Goal: Task Accomplishment & Management: Manage account settings

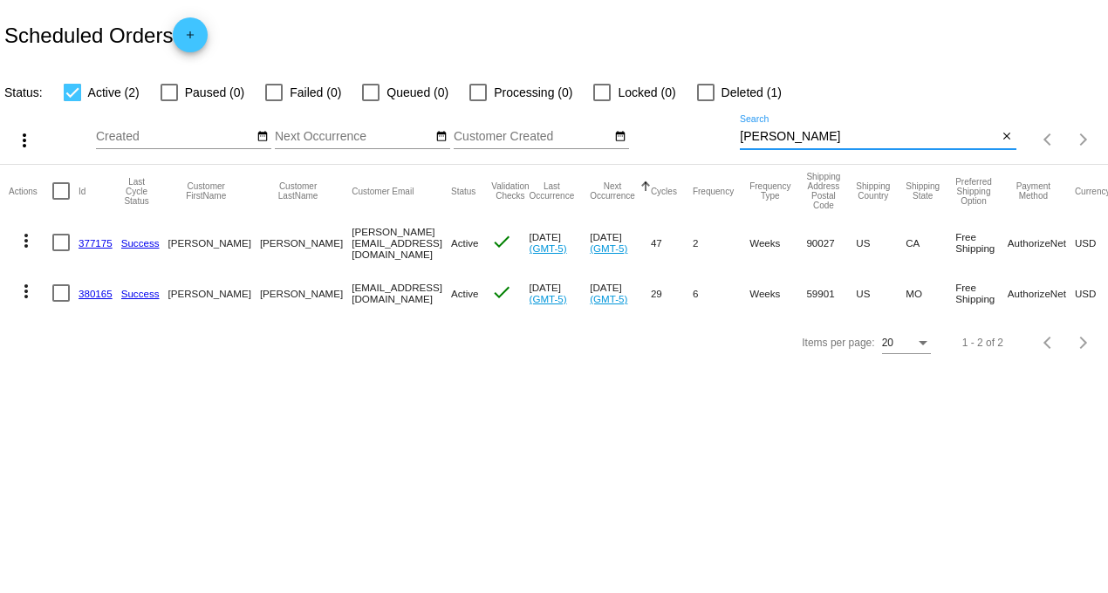
drag, startPoint x: 824, startPoint y: 136, endPoint x: 534, endPoint y: 136, distance: 290.4
click at [537, 135] on div "more_vert Aug Jan Feb Mar [DATE]" at bounding box center [554, 134] width 1108 height 62
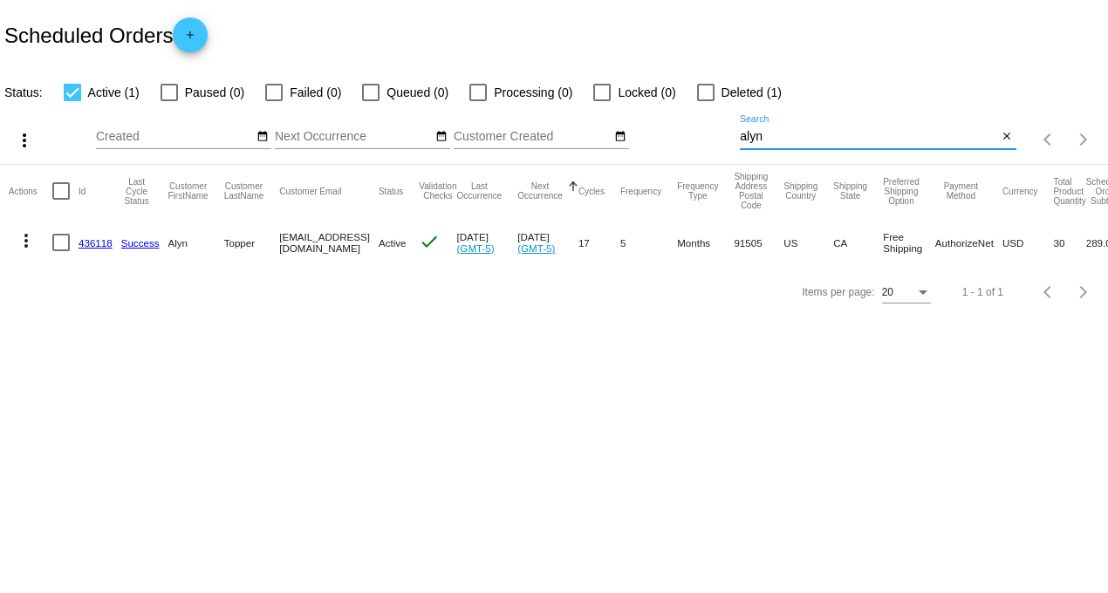
type input "alyn"
click at [92, 245] on link "436118" at bounding box center [95, 242] width 34 height 11
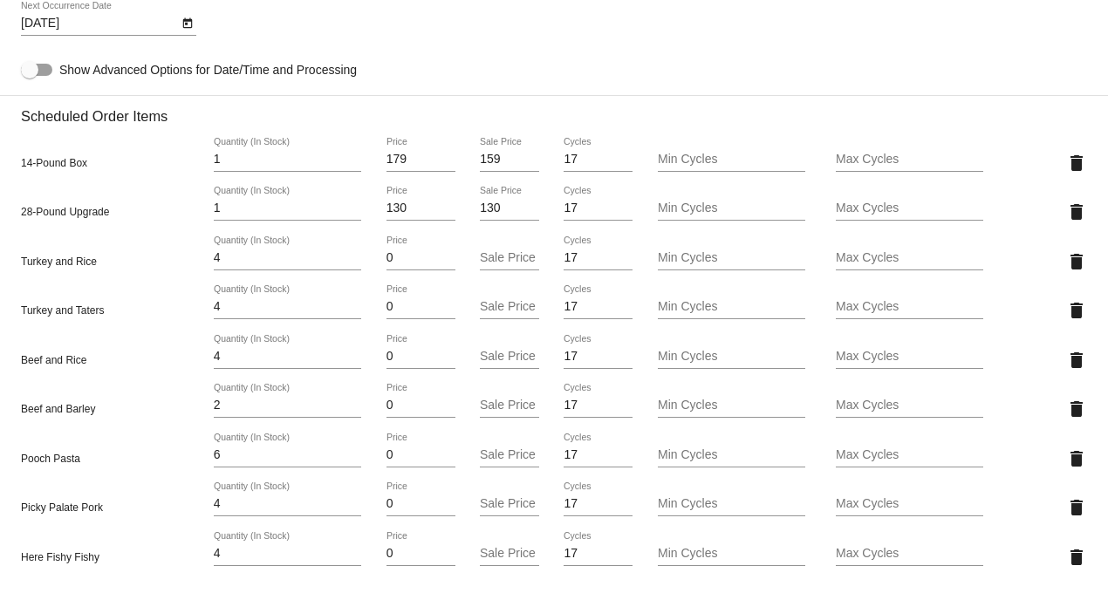
scroll to position [1259, 0]
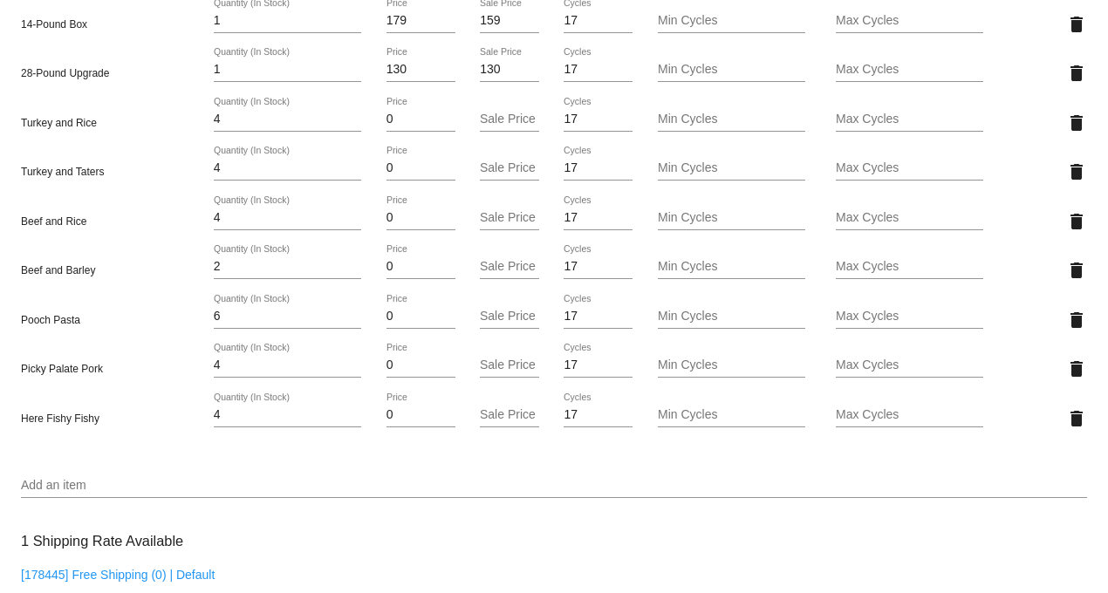
drag, startPoint x: 239, startPoint y: 133, endPoint x: 99, endPoint y: 119, distance: 140.2
click at [99, 119] on div "Turkey and Rice 4 Quantity (In Stock) 0 Price Sale Price 17 Cycles Min Cycles M…" at bounding box center [554, 123] width 1066 height 50
type input "5"
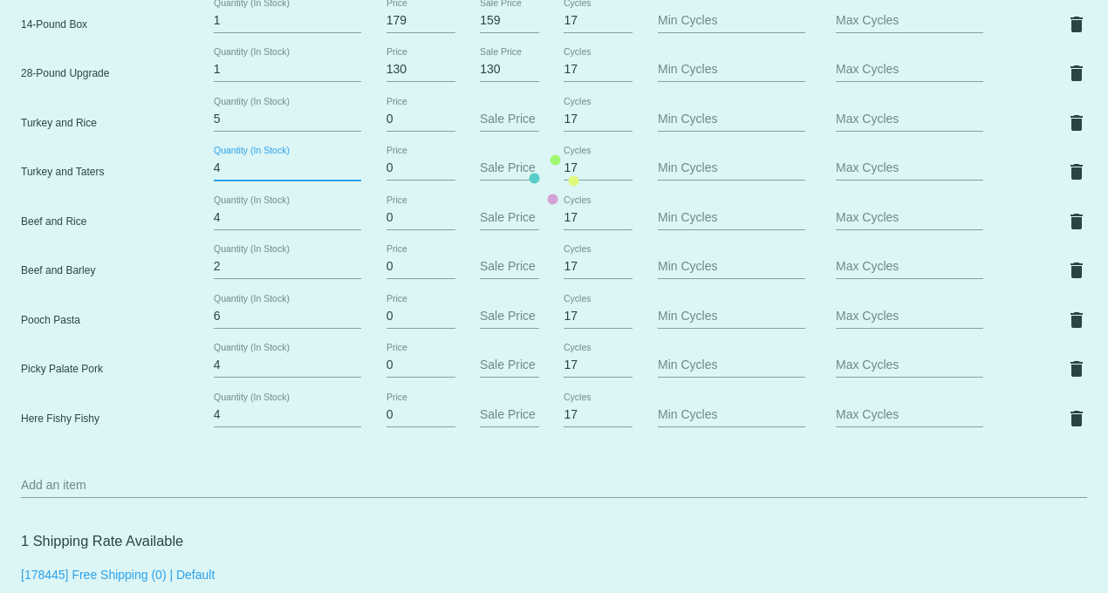
drag, startPoint x: 234, startPoint y: 183, endPoint x: 129, endPoint y: 194, distance: 105.3
click at [129, 185] on mat-card "Customer 1216859: [PERSON_NAME] [EMAIL_ADDRESS][DOMAIN_NAME] Customer Shipping …" at bounding box center [554, 179] width 1108 height 2138
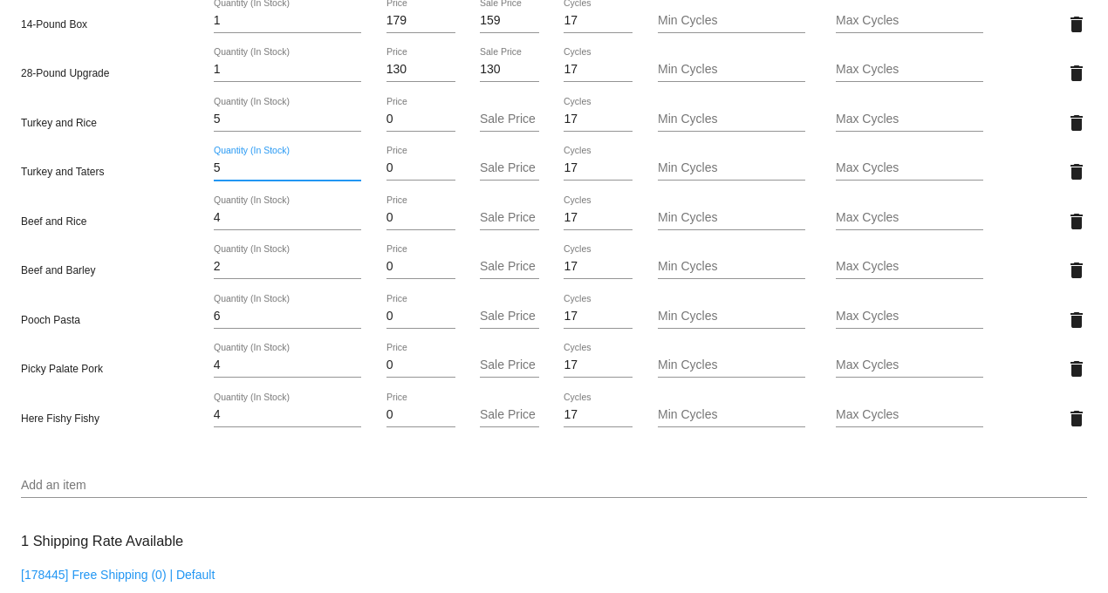
type input "5"
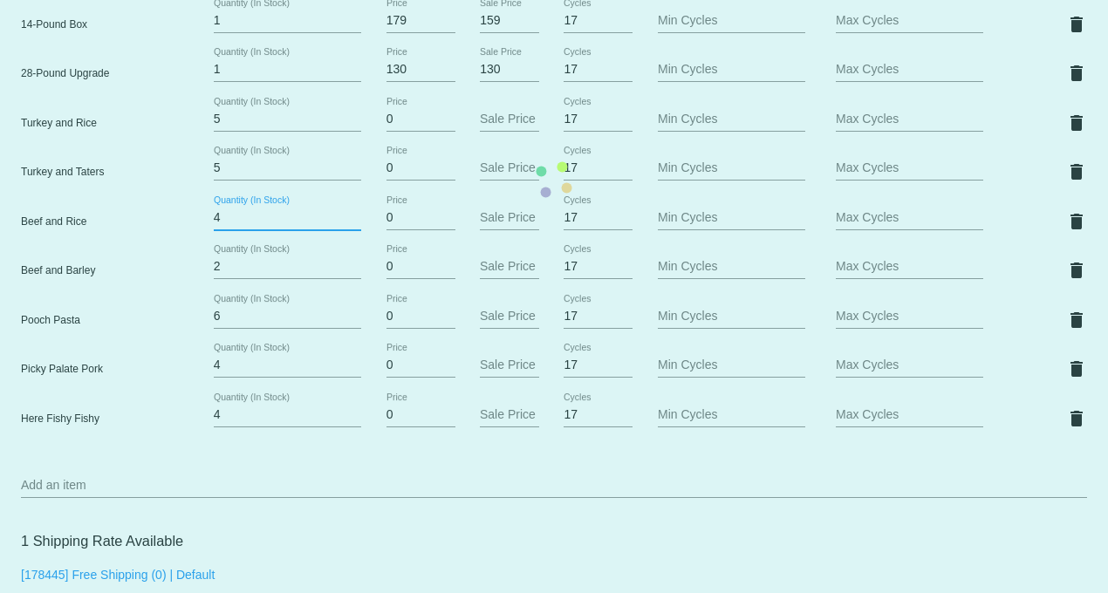
drag, startPoint x: 224, startPoint y: 230, endPoint x: 167, endPoint y: 231, distance: 56.7
click at [167, 231] on mat-card "Customer 1216859: [PERSON_NAME] [EMAIL_ADDRESS][DOMAIN_NAME] Customer Shipping …" at bounding box center [554, 179] width 1108 height 2138
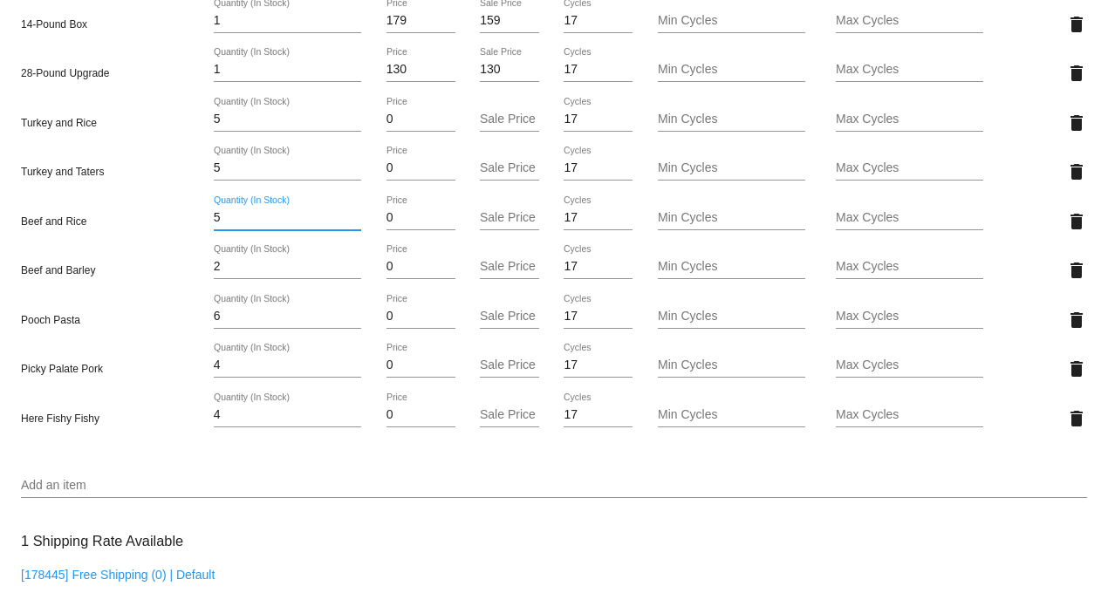
type input "5"
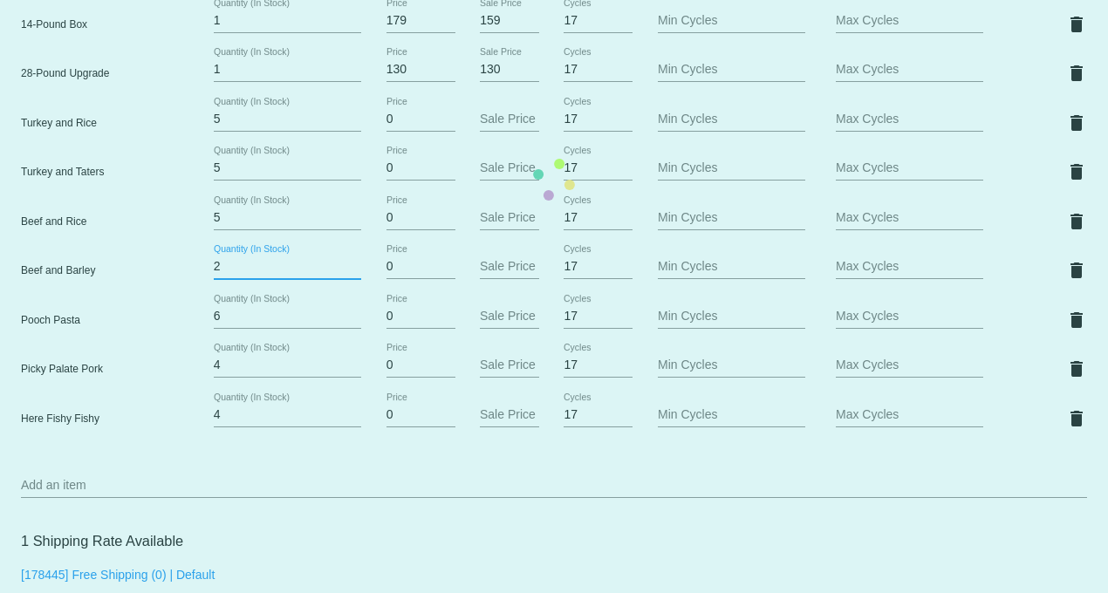
drag, startPoint x: 228, startPoint y: 276, endPoint x: 153, endPoint y: 276, distance: 75.0
click at [153, 276] on mat-card "Customer 1216859: [PERSON_NAME] [EMAIL_ADDRESS][DOMAIN_NAME] Customer Shipping …" at bounding box center [554, 179] width 1108 height 2138
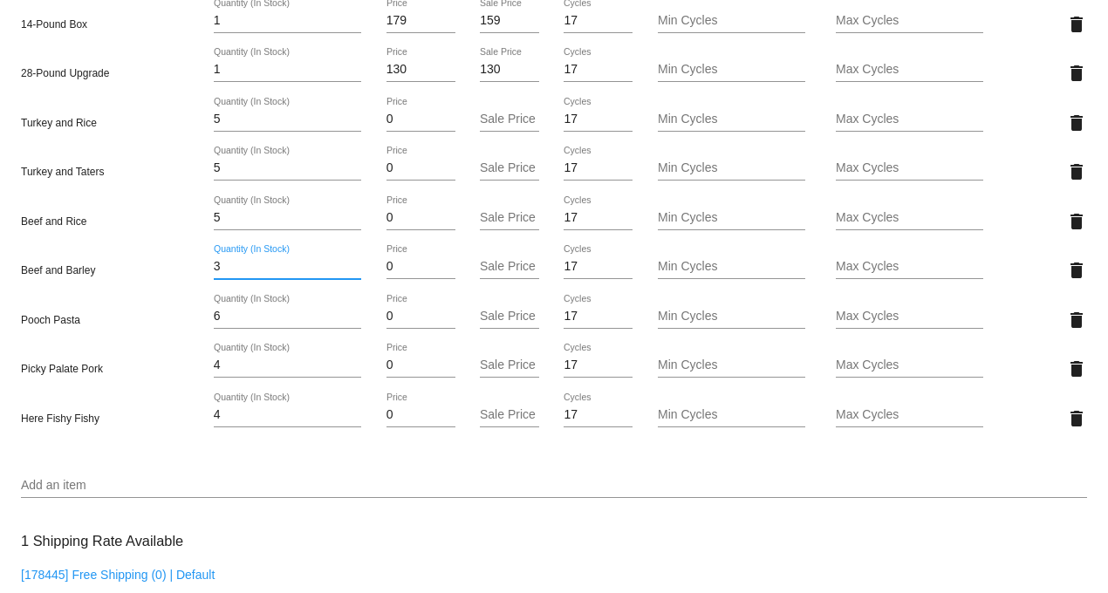
type input "3"
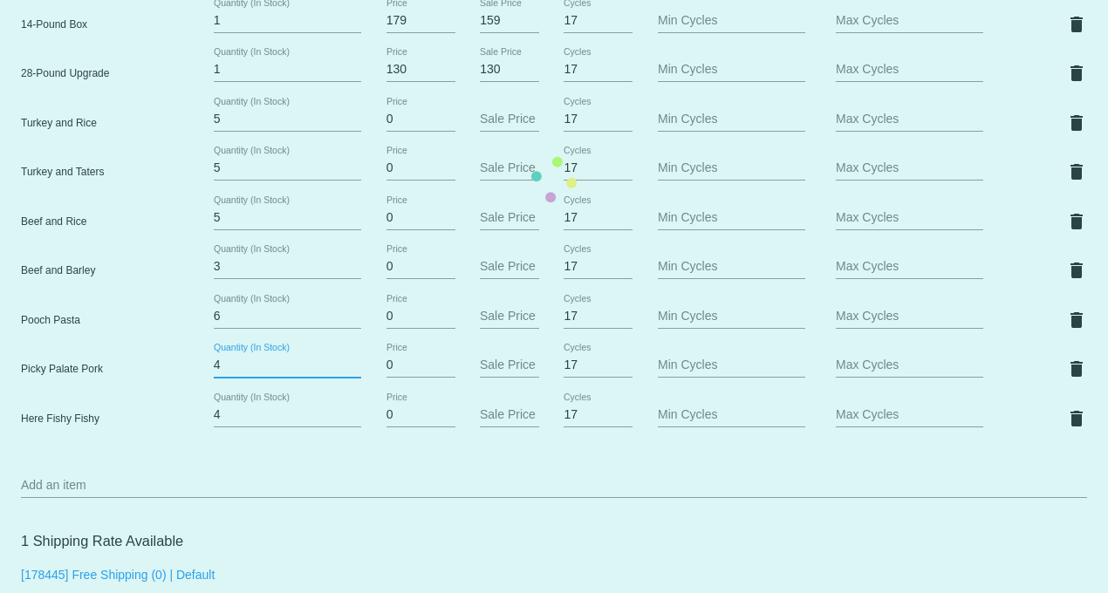
drag, startPoint x: 227, startPoint y: 376, endPoint x: 197, endPoint y: 372, distance: 29.9
click at [197, 372] on mat-card "Customer 1216859: [PERSON_NAME] [EMAIL_ADDRESS][DOMAIN_NAME] Customer Shipping …" at bounding box center [554, 179] width 1108 height 2138
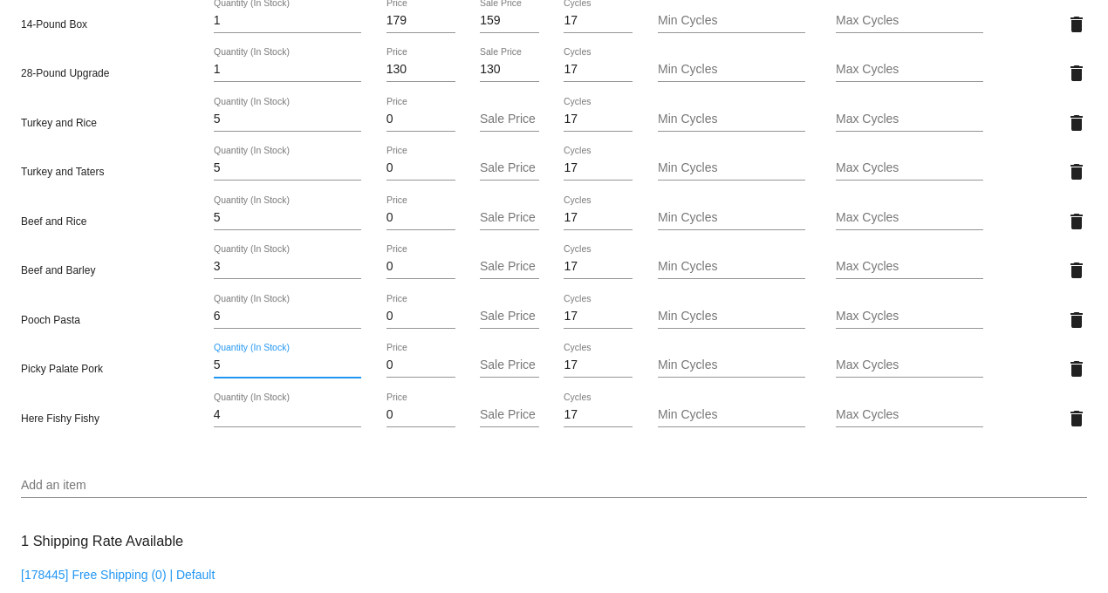
type input "5"
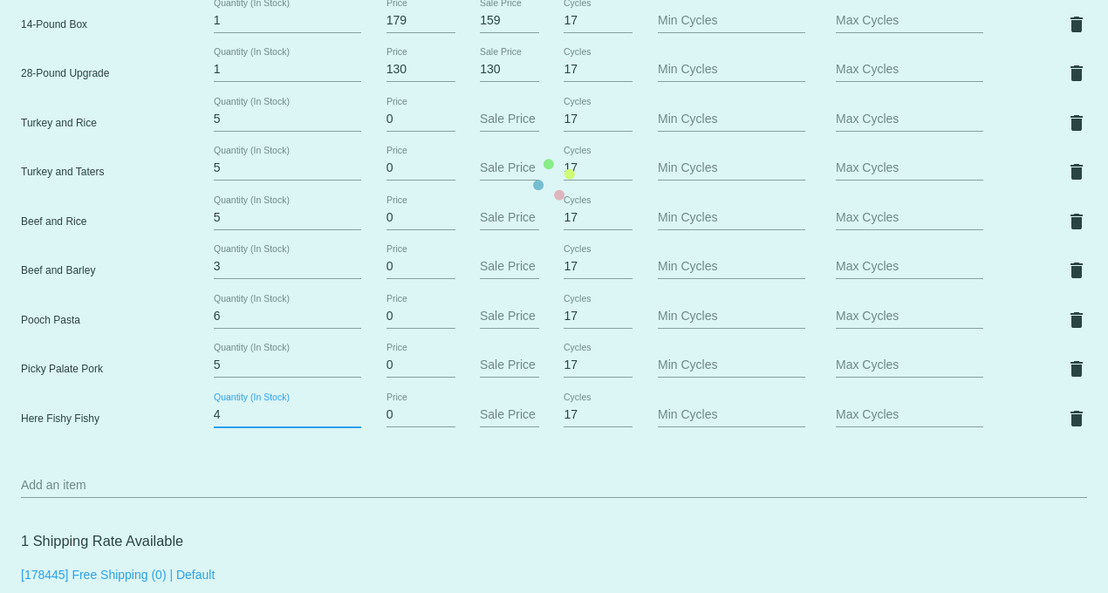
drag, startPoint x: 227, startPoint y: 422, endPoint x: 183, endPoint y: 422, distance: 43.6
click at [183, 422] on mat-card "Customer 1216859: [PERSON_NAME] [EMAIL_ADDRESS][DOMAIN_NAME] Customer Shipping …" at bounding box center [554, 179] width 1108 height 2138
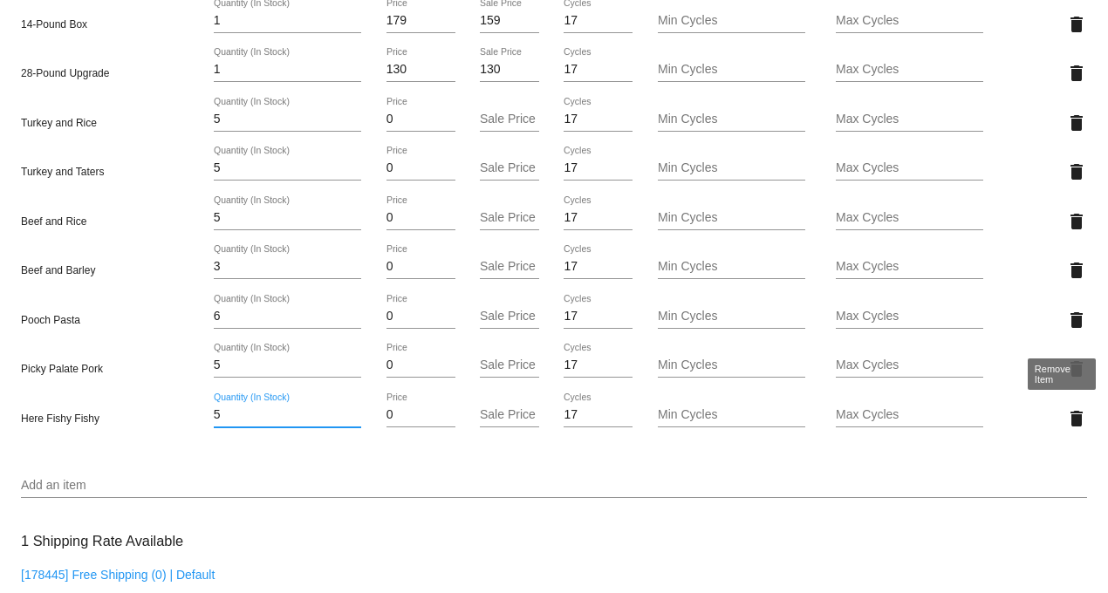
type input "5"
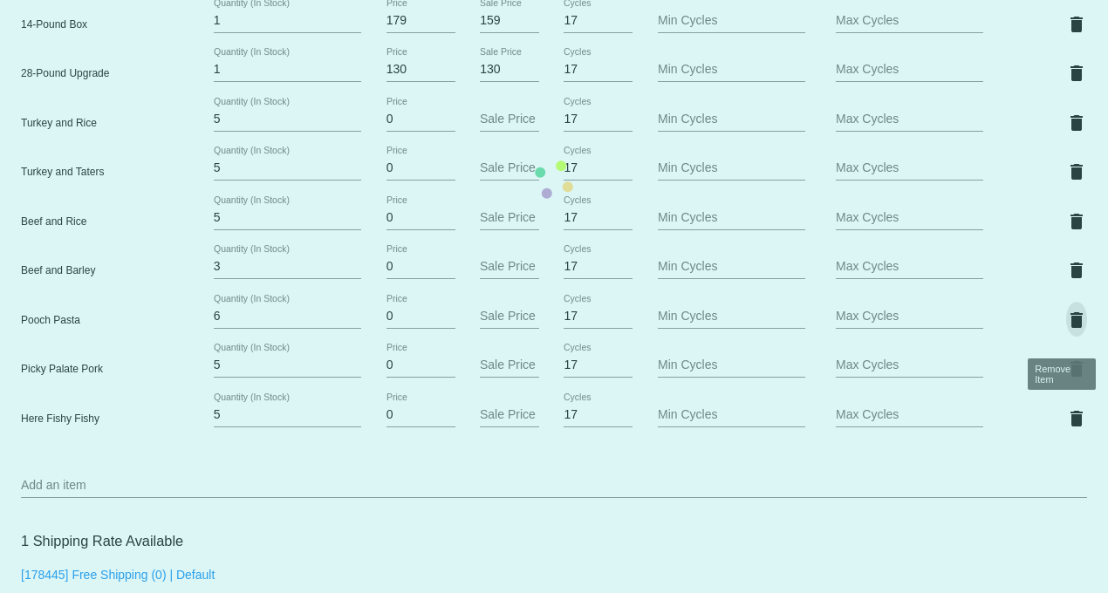
click at [1064, 327] on mat-card "Customer 1216859: [PERSON_NAME] [EMAIL_ADDRESS][DOMAIN_NAME] Customer Shipping …" at bounding box center [554, 179] width 1108 height 2138
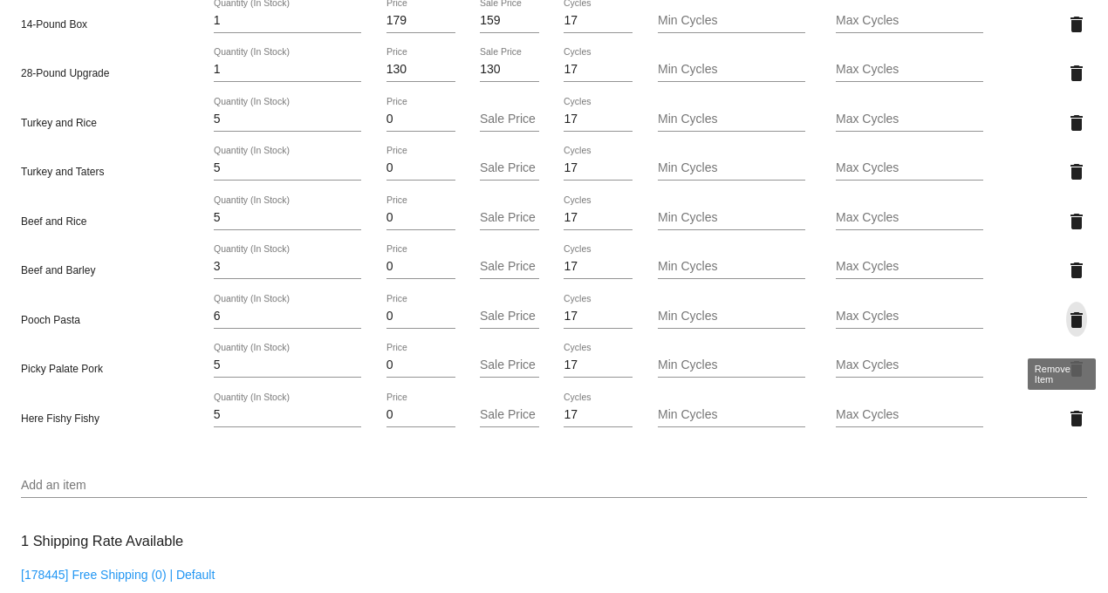
click at [1066, 329] on mat-icon "delete" at bounding box center [1076, 320] width 21 height 21
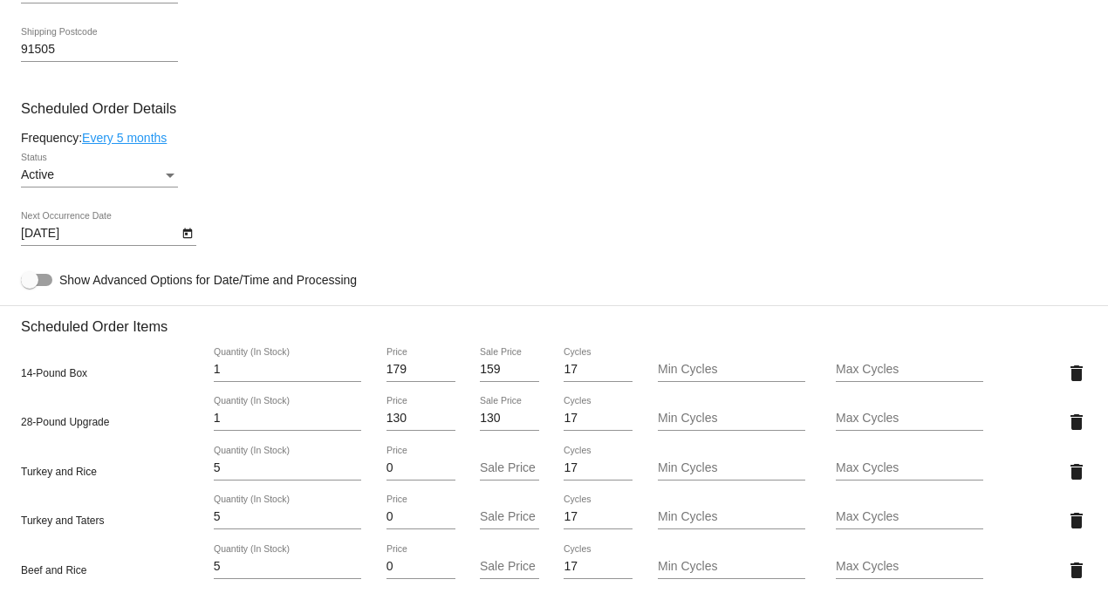
scroll to position [872, 0]
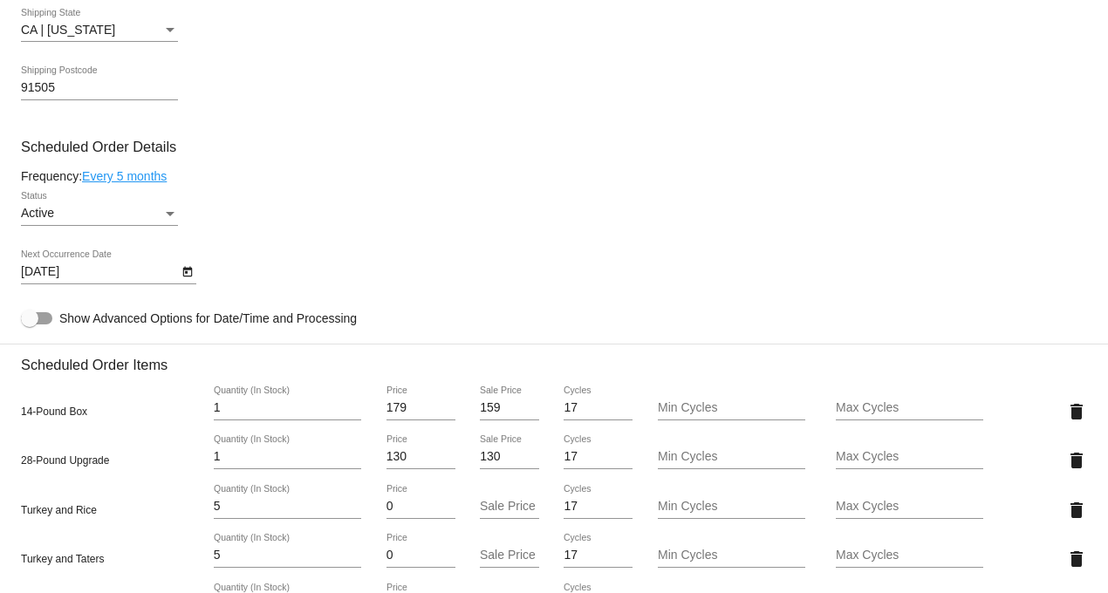
click at [188, 277] on icon "Open calendar" at bounding box center [187, 272] width 10 height 10
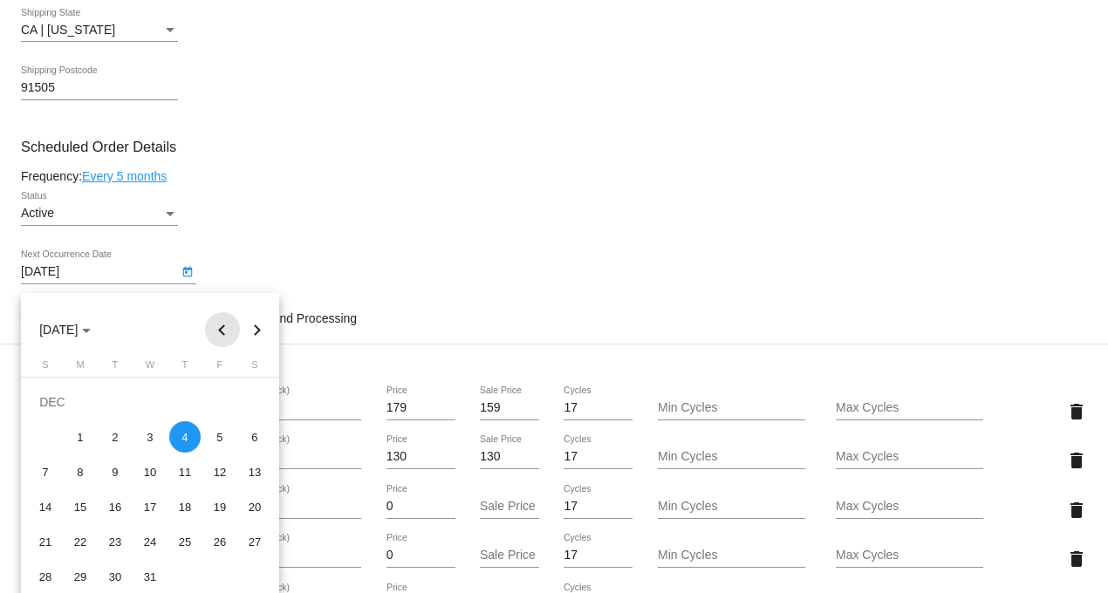
click at [227, 327] on button "Previous month" at bounding box center [222, 329] width 35 height 35
click at [227, 324] on button "Previous month" at bounding box center [222, 329] width 35 height 35
click at [221, 317] on button "Previous month" at bounding box center [222, 329] width 35 height 35
click at [222, 326] on button "Previous month" at bounding box center [222, 329] width 35 height 35
click at [222, 540] on div "29" at bounding box center [219, 541] width 31 height 31
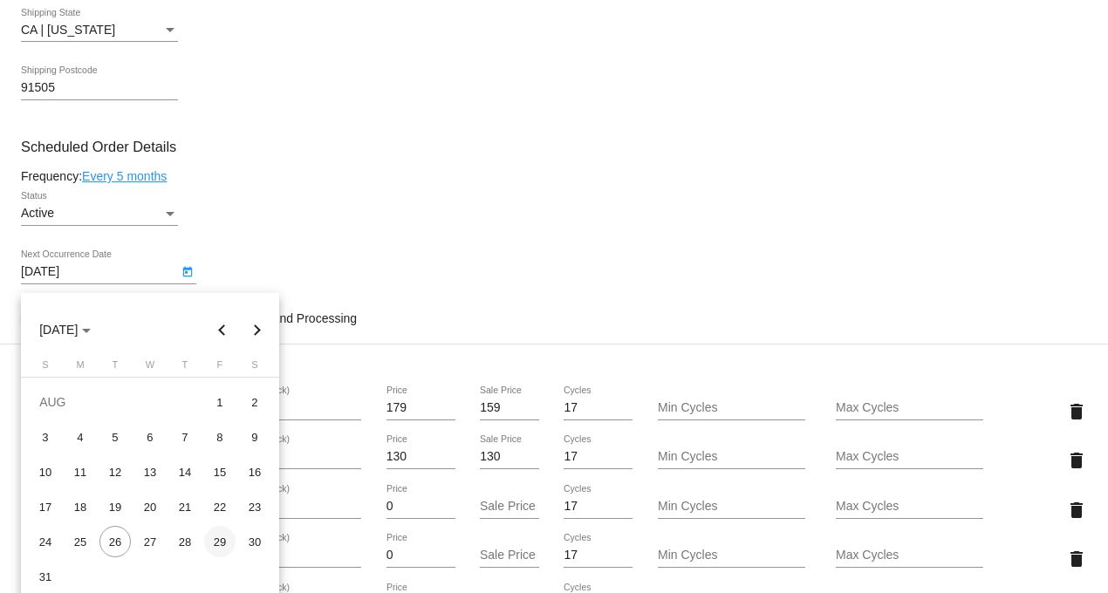
type input "[DATE]"
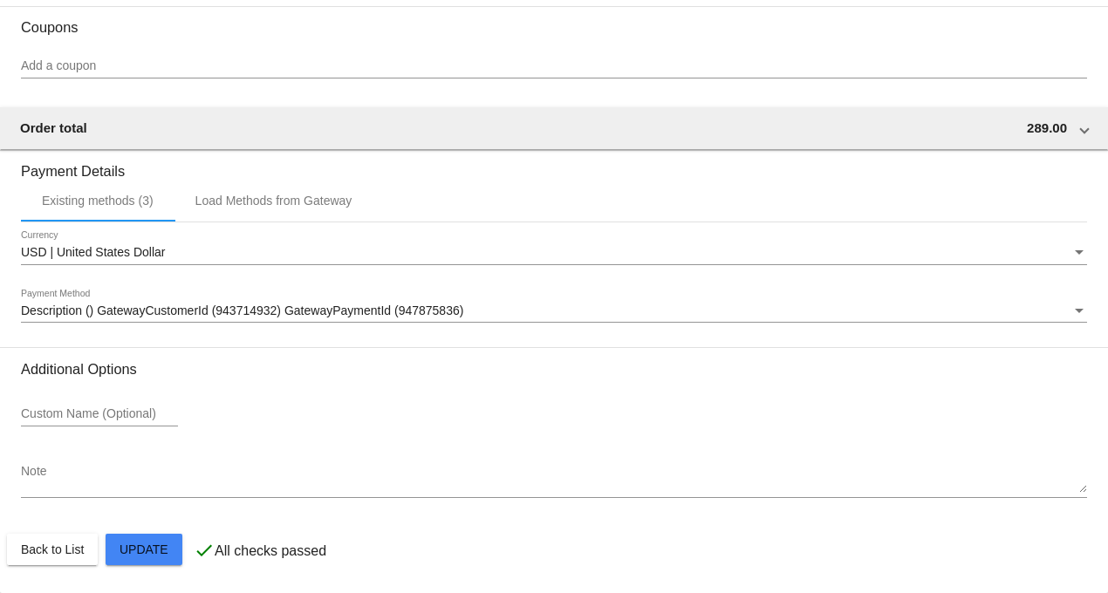
scroll to position [1879, 0]
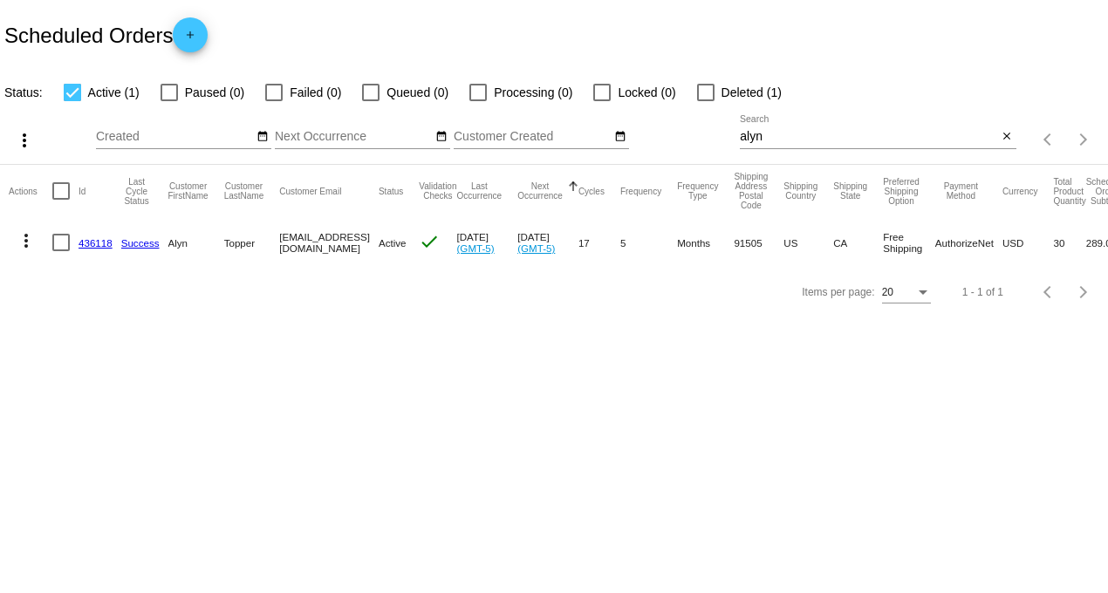
click at [106, 242] on link "436118" at bounding box center [95, 242] width 34 height 11
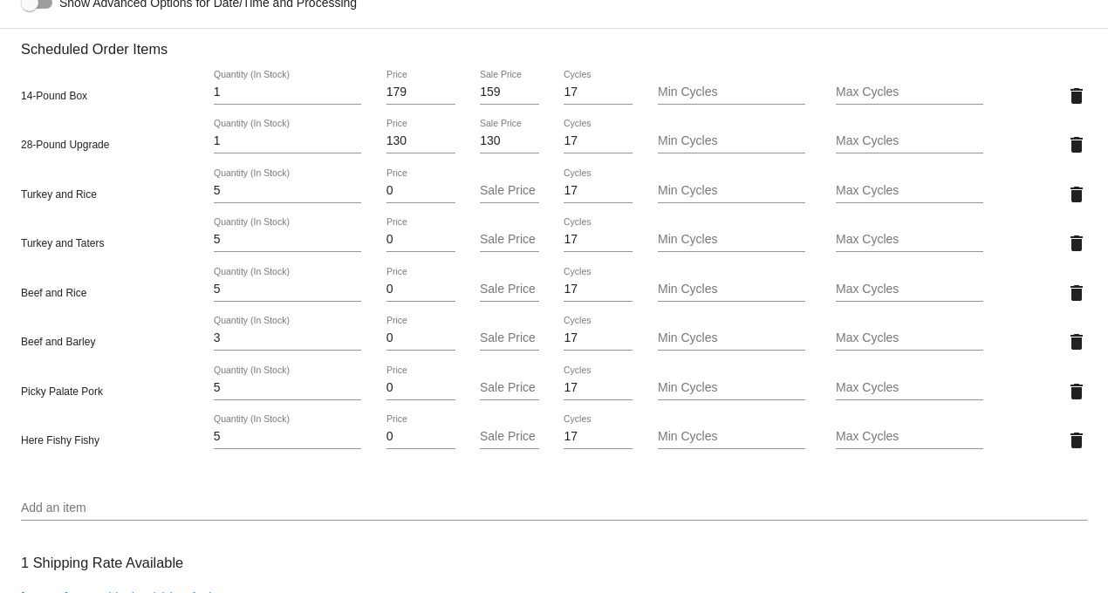
scroll to position [1259, 0]
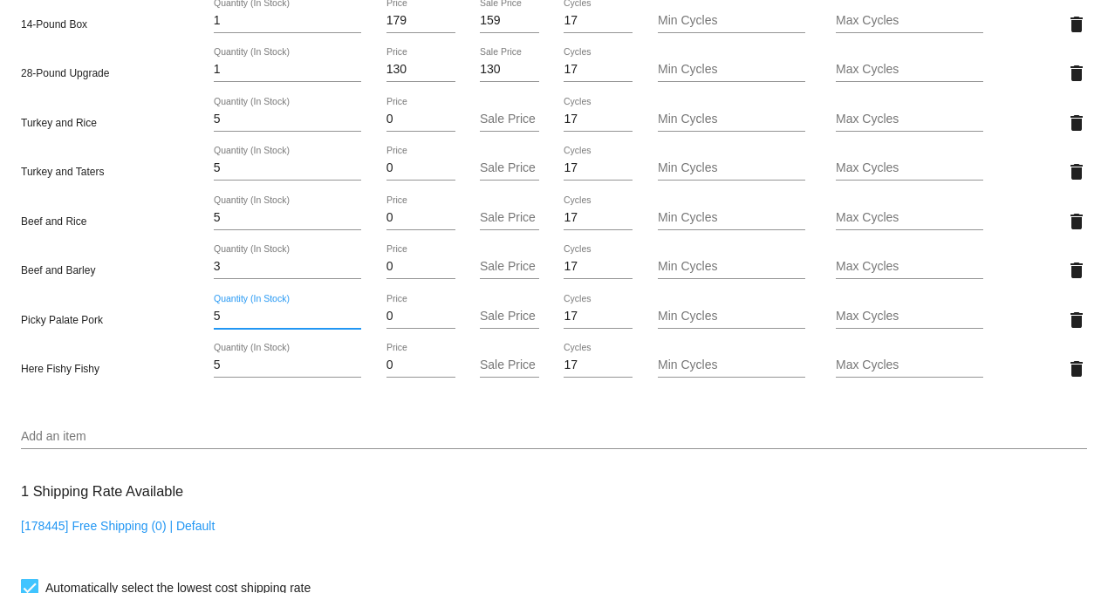
drag, startPoint x: 219, startPoint y: 326, endPoint x: 181, endPoint y: 326, distance: 38.4
click at [181, 326] on div "Picky Palate Pork 5 Quantity (In Stock) 0 Price Sale Price 17 Cycles Min Cycles…" at bounding box center [554, 320] width 1066 height 50
type input "4"
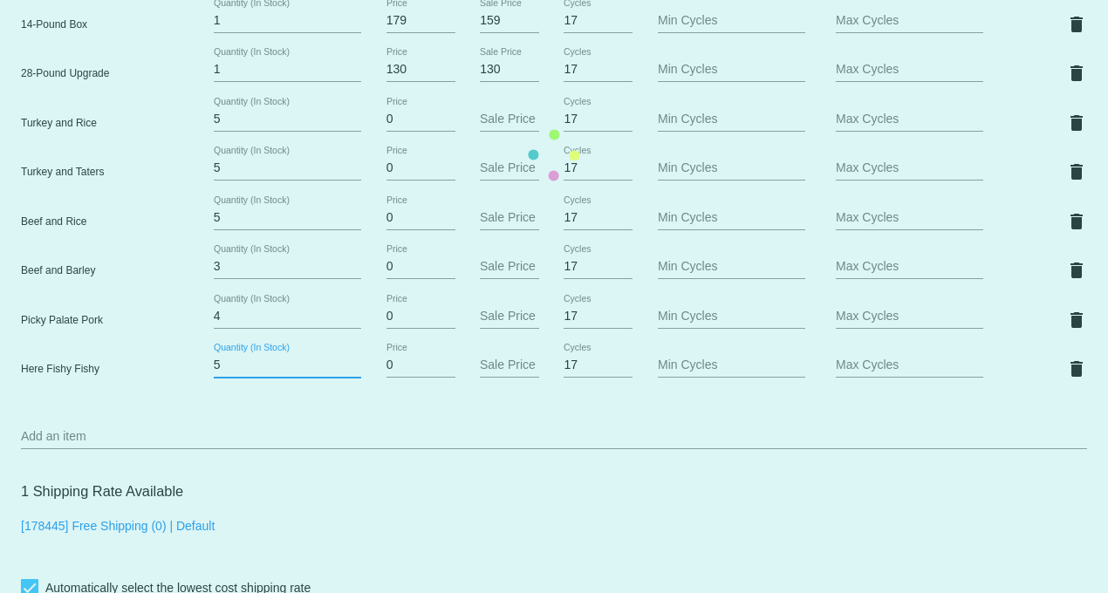
drag, startPoint x: 228, startPoint y: 381, endPoint x: 160, endPoint y: 380, distance: 67.2
click at [160, 380] on mat-card "Customer 1216859: [PERSON_NAME] [EMAIL_ADDRESS][DOMAIN_NAME] Customer Shipping …" at bounding box center [554, 154] width 1108 height 2089
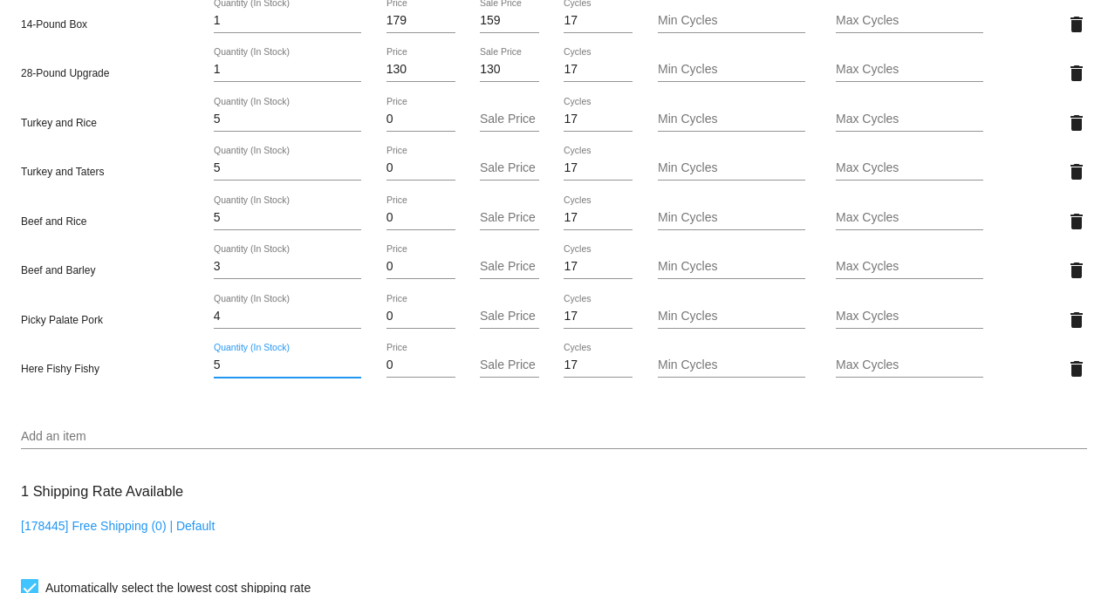
type input "6"
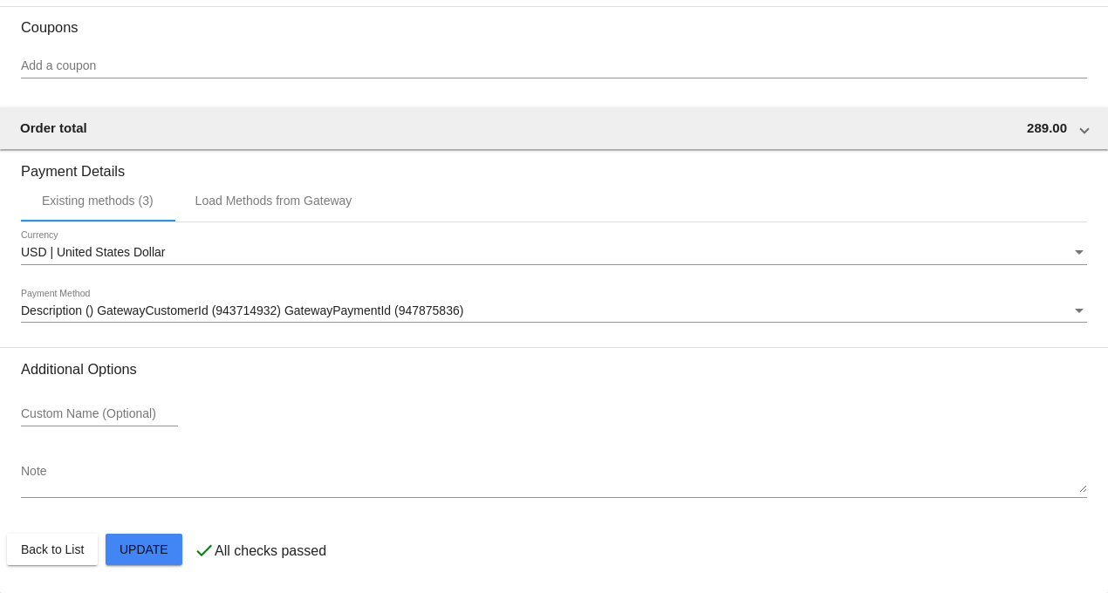
scroll to position [1879, 0]
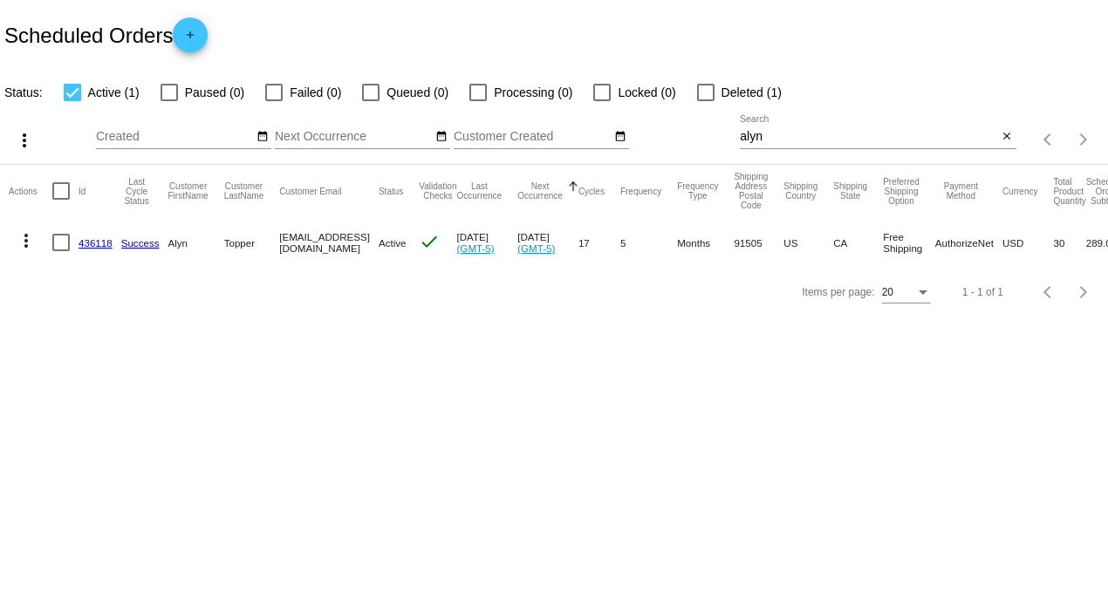
click at [96, 242] on link "436118" at bounding box center [95, 242] width 34 height 11
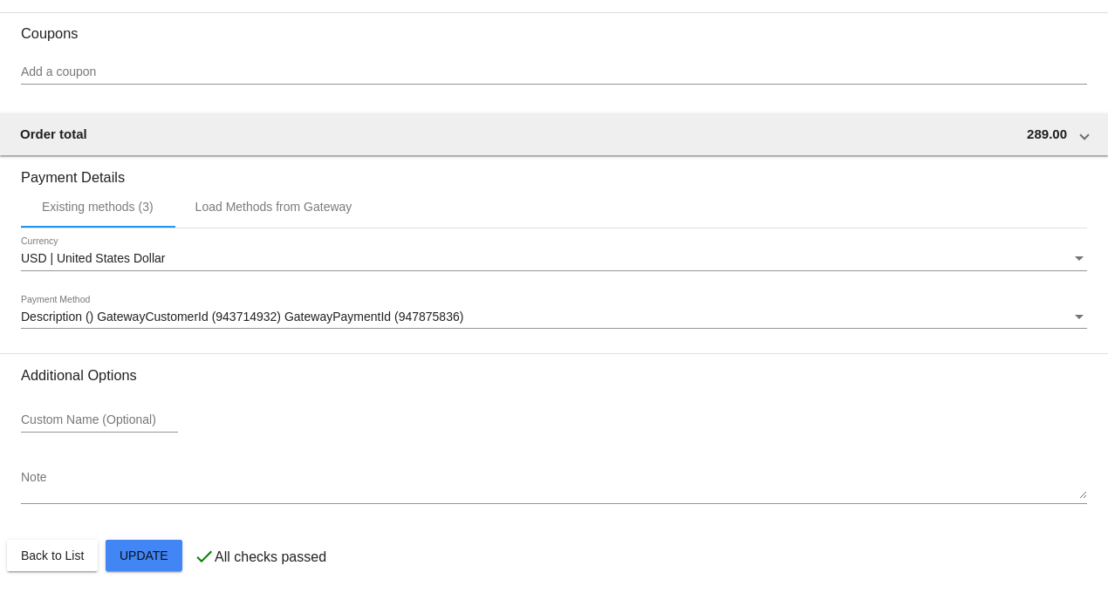
scroll to position [1879, 0]
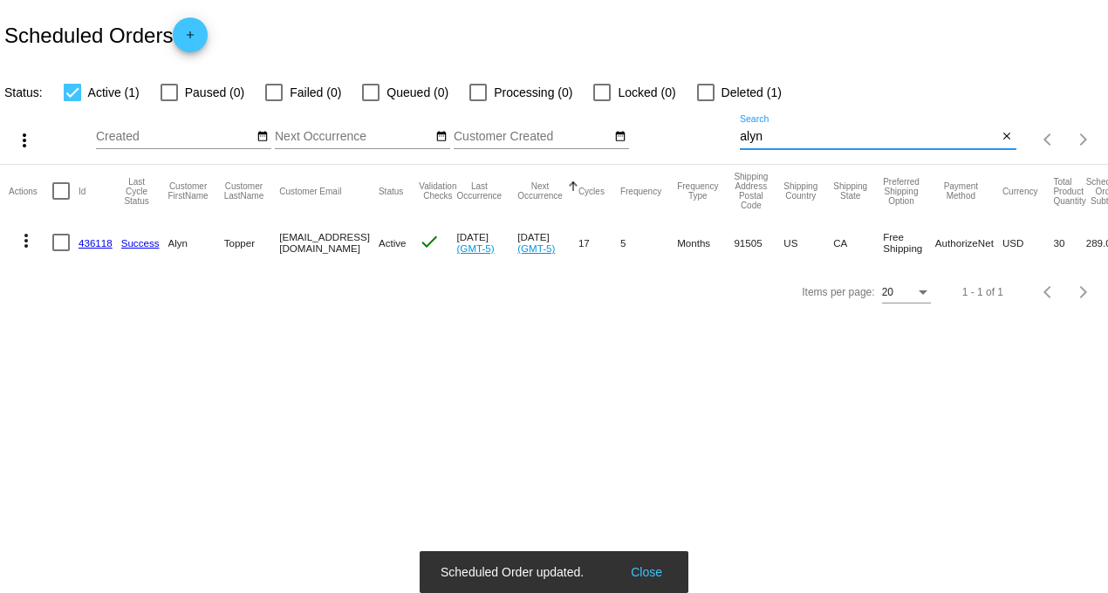
drag, startPoint x: 676, startPoint y: 145, endPoint x: 568, endPoint y: 135, distance: 108.6
click at [576, 136] on div "more_vert Aug Jan Feb Mar [DATE]" at bounding box center [554, 134] width 1108 height 62
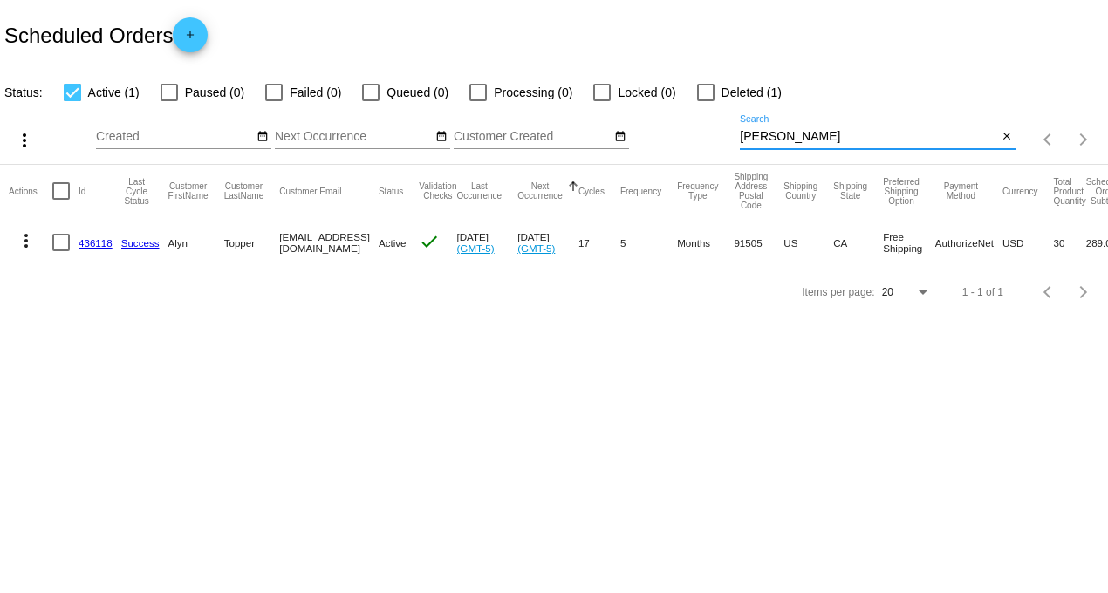
type input "[PERSON_NAME]"
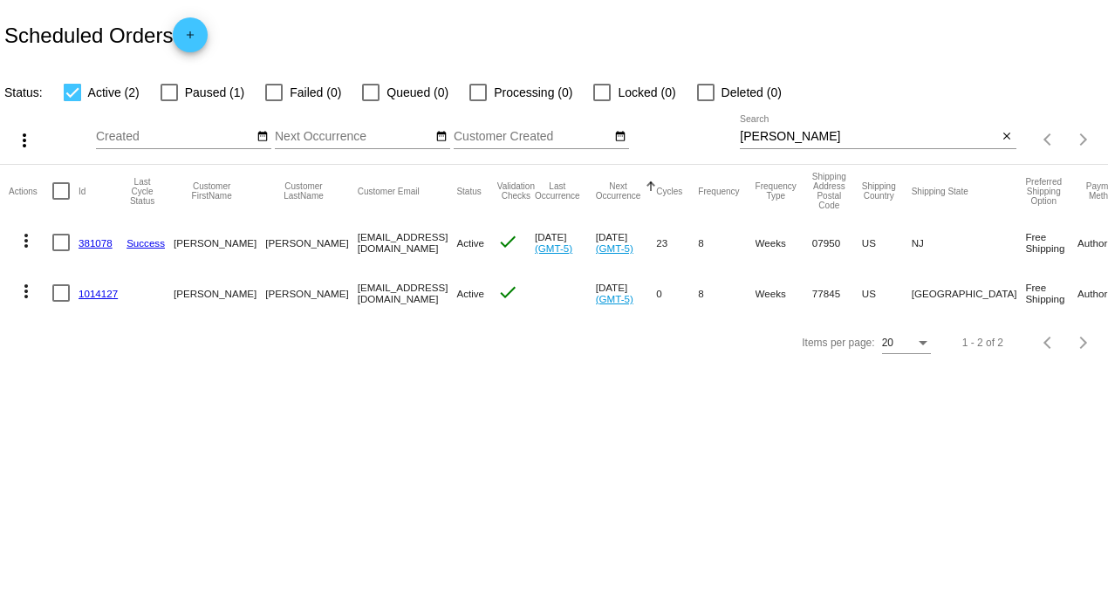
click at [89, 297] on link "1014127" at bounding box center [97, 293] width 39 height 11
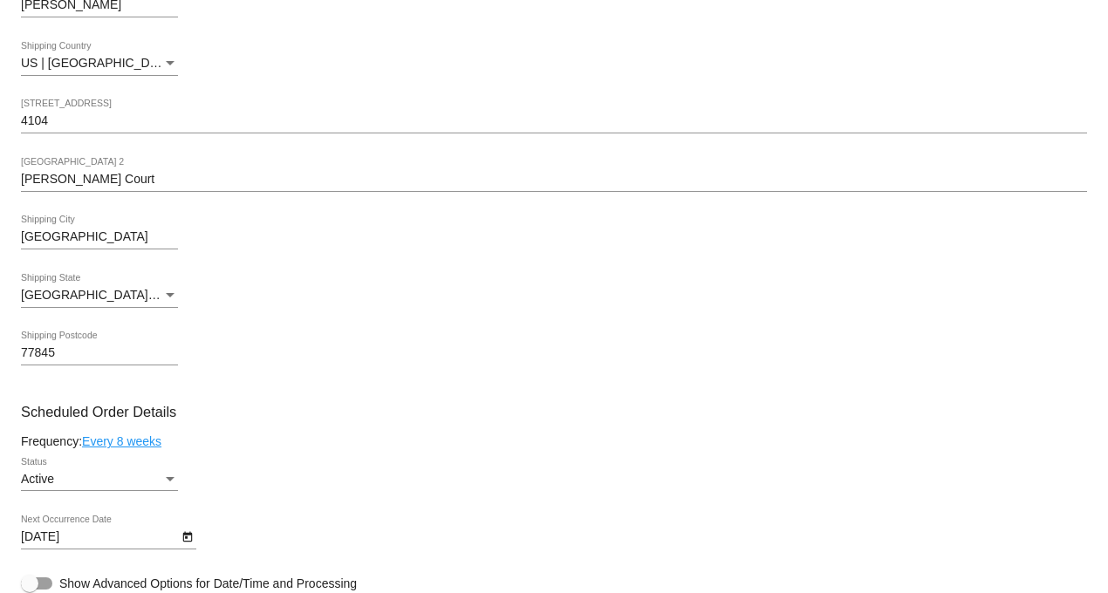
scroll to position [484, 0]
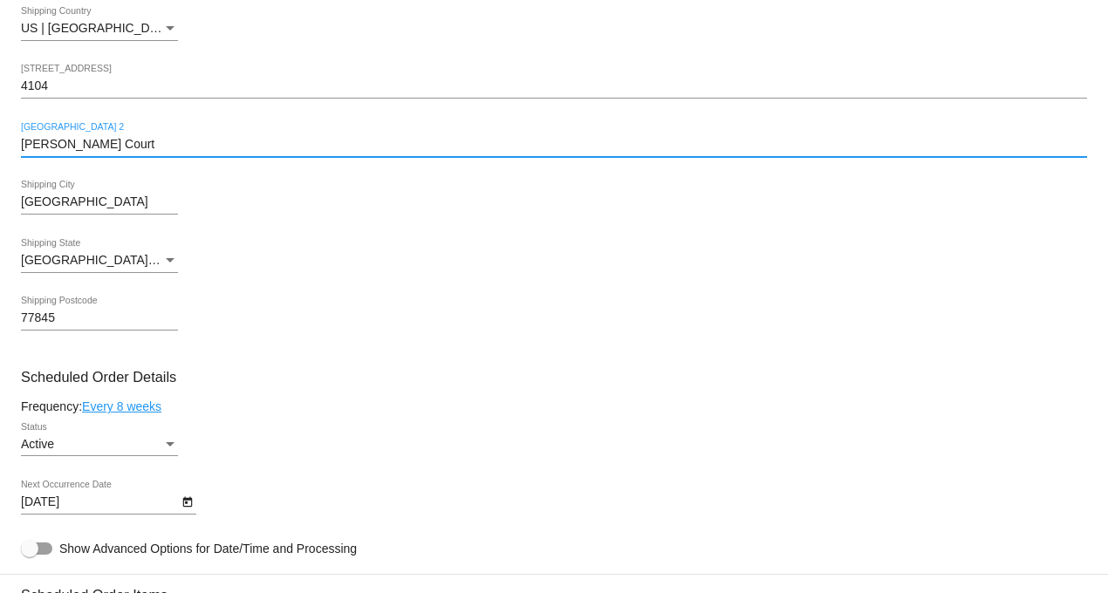
drag, startPoint x: 92, startPoint y: 147, endPoint x: 27, endPoint y: 145, distance: 64.6
click at [0, 136] on html "arrow_back Scheduled Order #1014127 Active more_vert Validation Checks check Pa…" at bounding box center [554, 296] width 1108 height 593
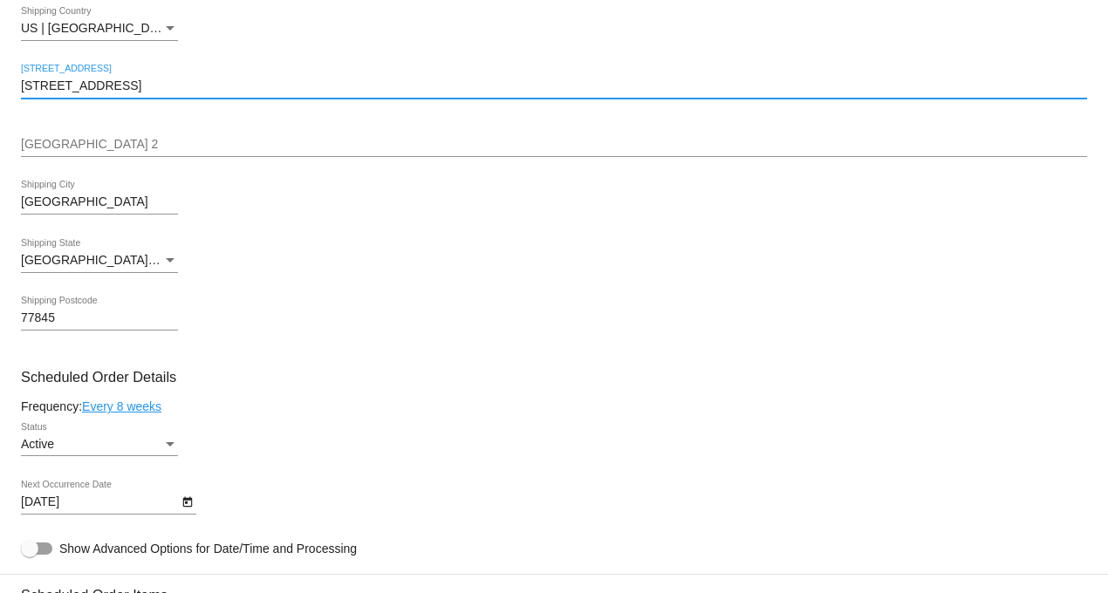
click at [50, 93] on input "[STREET_ADDRESS]" at bounding box center [554, 86] width 1066 height 14
click at [50, 91] on input "[STREET_ADDRESS]" at bounding box center [554, 86] width 1066 height 14
type input "[STREET_ADDRESS][PERSON_NAME]"
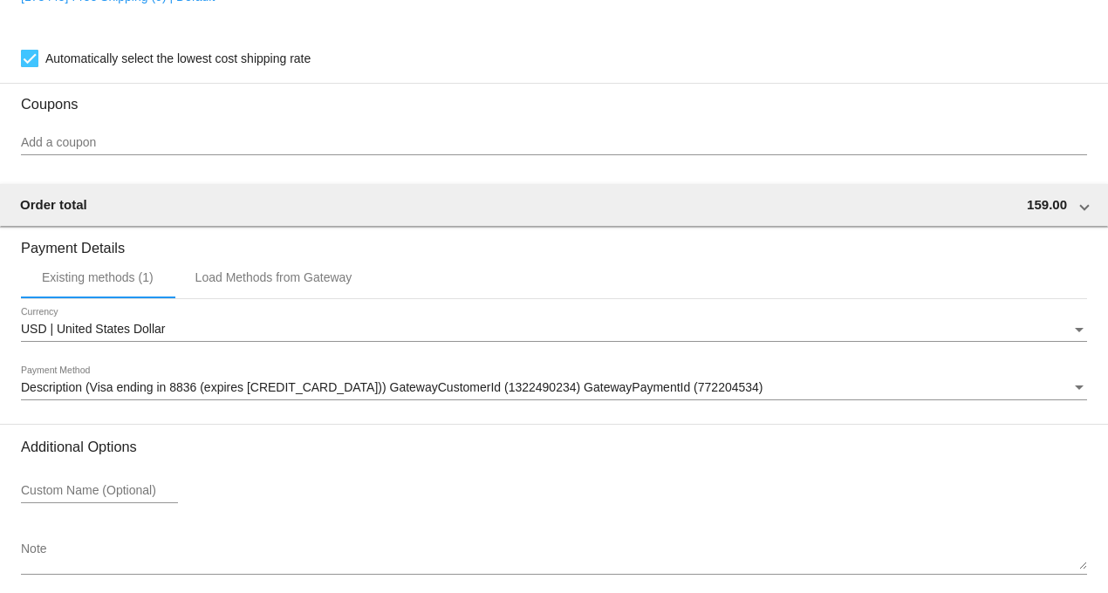
scroll to position [1720, 0]
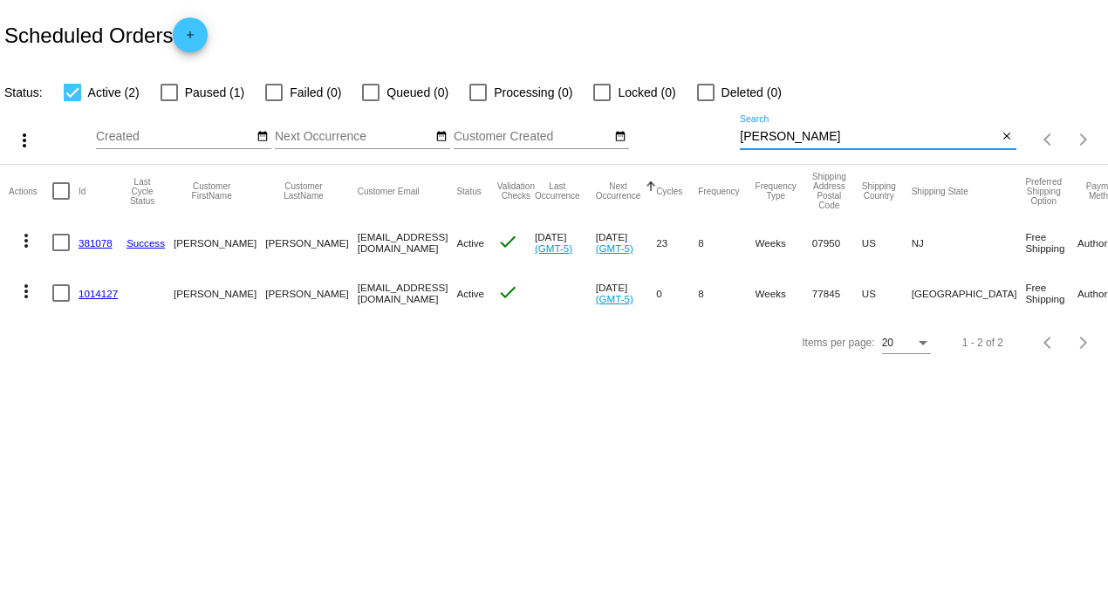
drag, startPoint x: 813, startPoint y: 140, endPoint x: 563, endPoint y: 124, distance: 249.9
click at [563, 124] on div "more_vert Aug Jan Feb Mar [DATE]" at bounding box center [554, 134] width 1108 height 62
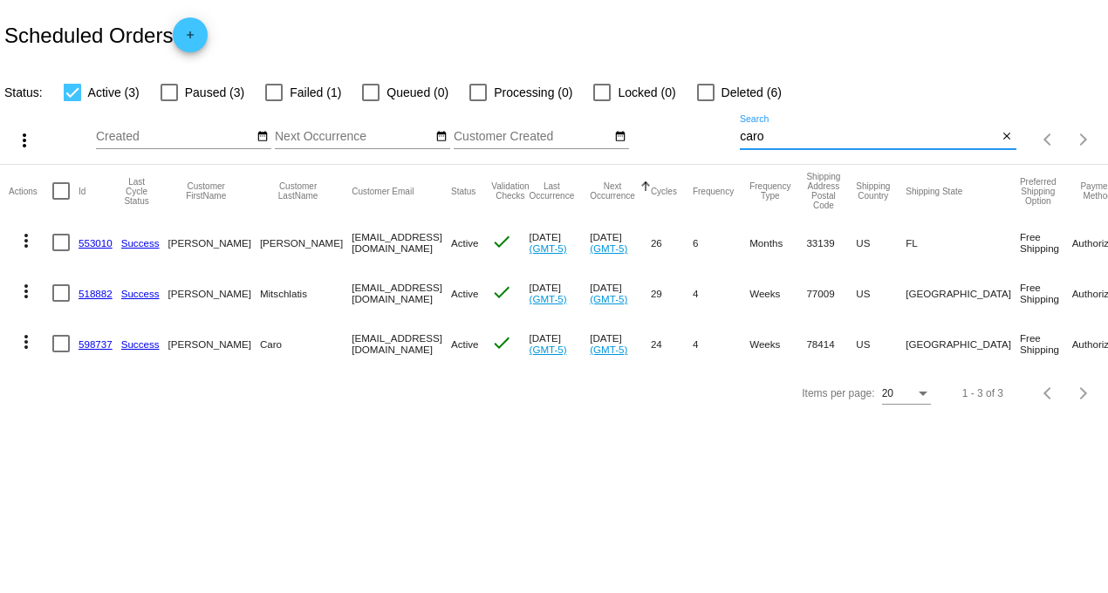
type input "caro"
click at [92, 346] on link "598737" at bounding box center [95, 343] width 34 height 11
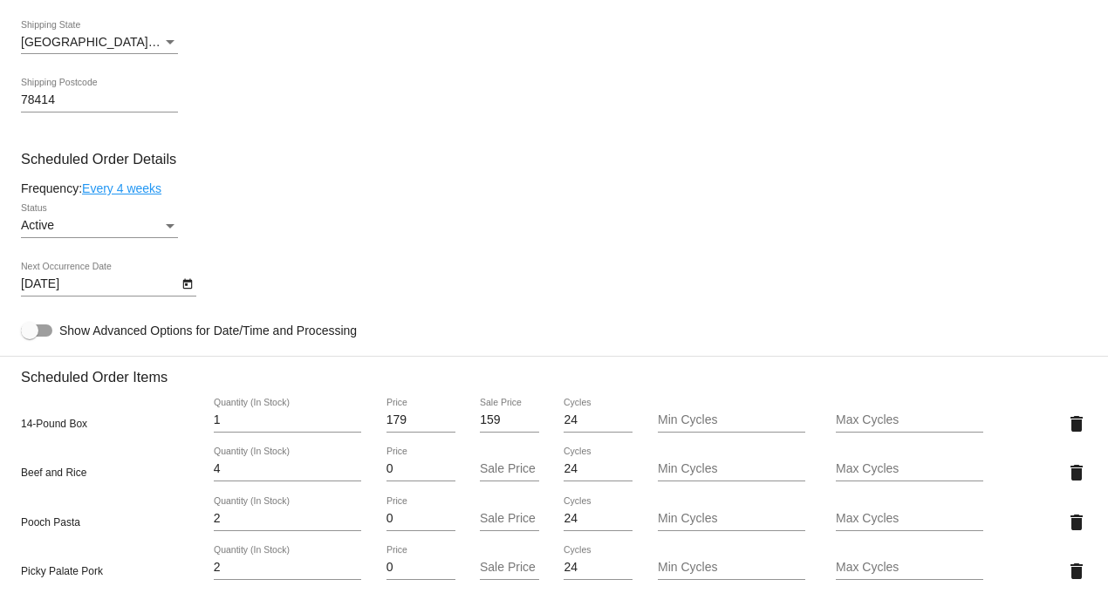
scroll to position [279, 0]
